Goal: Task Accomplishment & Management: Use online tool/utility

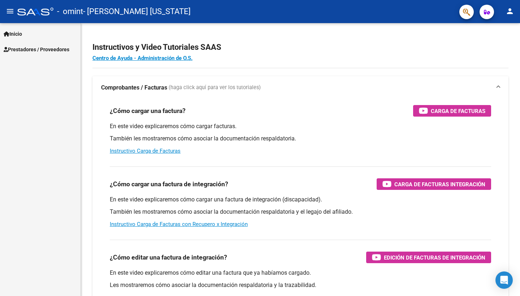
click at [25, 48] on span "Prestadores / Proveedores" at bounding box center [37, 50] width 66 height 8
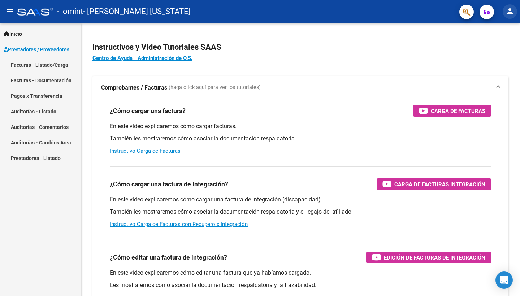
click at [512, 12] on mat-icon "person" at bounding box center [510, 11] width 9 height 9
click at [43, 65] on div at bounding box center [260, 148] width 520 height 296
click at [29, 63] on link "Facturas - Listado/Carga" at bounding box center [40, 65] width 81 height 16
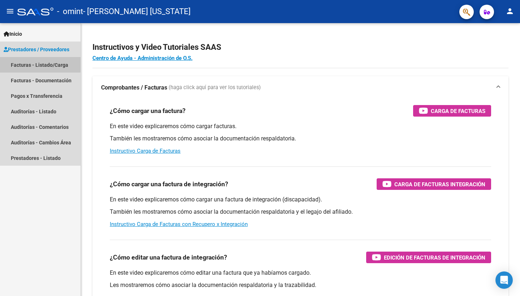
click at [29, 63] on link "Facturas - Listado/Carga" at bounding box center [40, 65] width 81 height 16
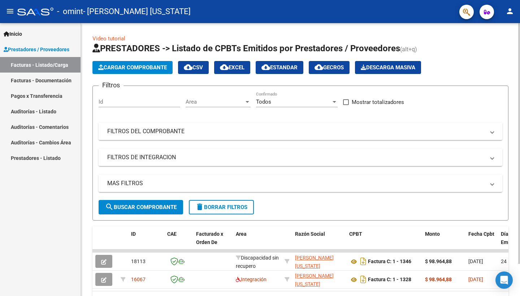
click at [518, 235] on div at bounding box center [519, 143] width 2 height 241
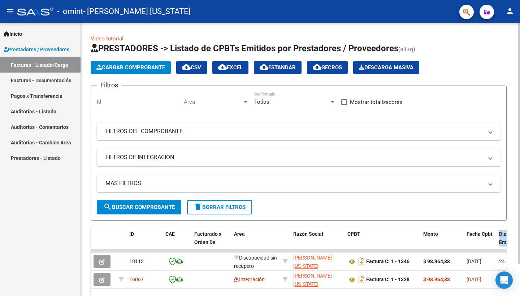
drag, startPoint x: 517, startPoint y: 228, endPoint x: 515, endPoint y: 243, distance: 15.7
click at [515, 246] on div "Video tutorial PRESTADORES -> Listado de CPBTs Emitidos por Prestadores / Prove…" at bounding box center [298, 177] width 439 height 309
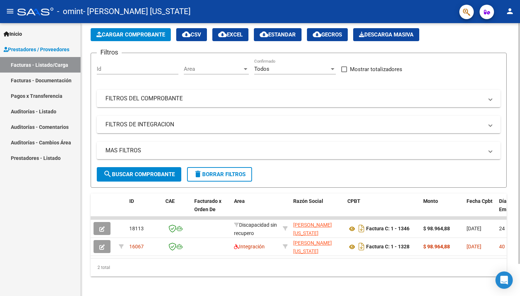
scroll to position [36, 2]
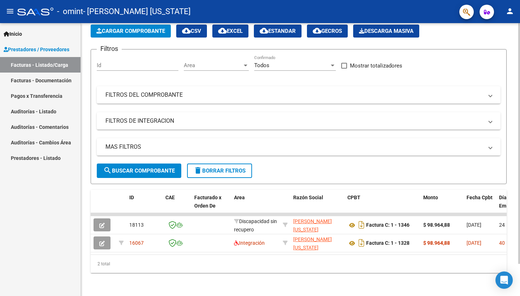
click at [515, 284] on div "Video tutorial PRESTADORES -> Listado de CPBTs Emitidos por Prestadores / Prove…" at bounding box center [299, 141] width 441 height 309
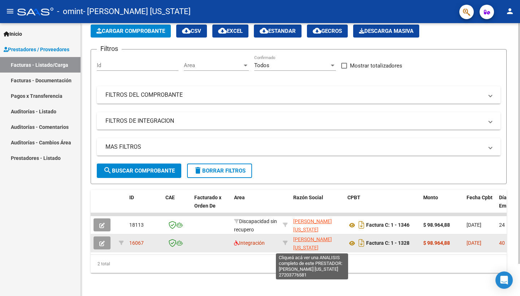
click at [314, 239] on span "[PERSON_NAME] [US_STATE]" at bounding box center [312, 244] width 39 height 14
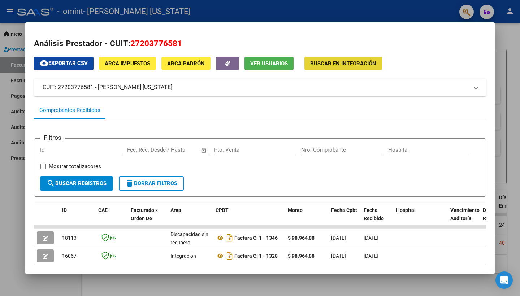
click at [344, 60] on span "Buscar en Integración" at bounding box center [343, 63] width 66 height 7
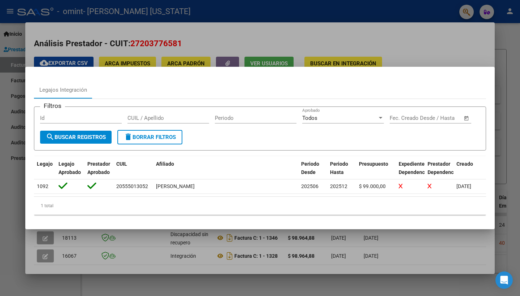
click at [321, 35] on div at bounding box center [260, 148] width 520 height 296
